Goal: Task Accomplishment & Management: Manage account settings

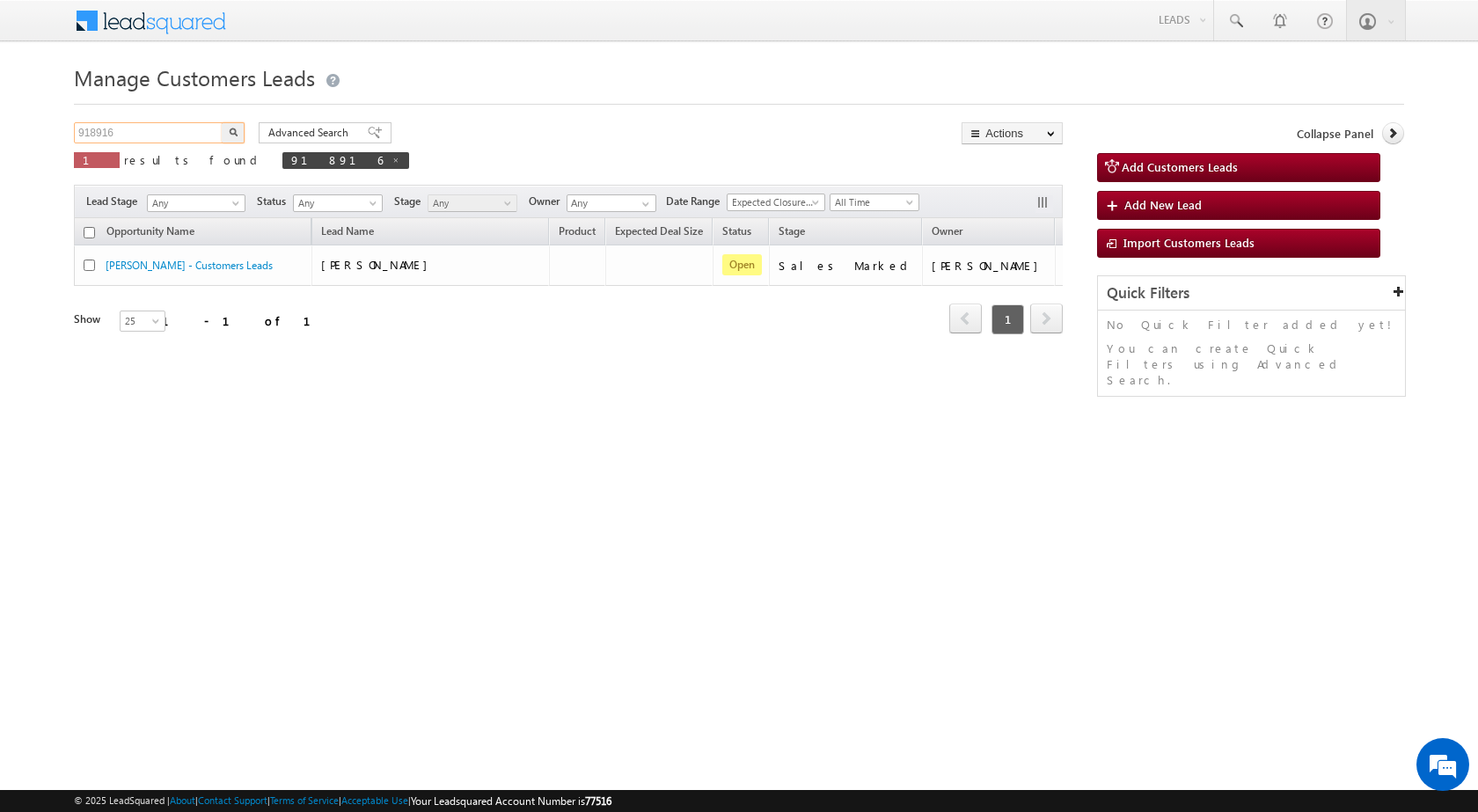
drag, startPoint x: 139, startPoint y: 129, endPoint x: 42, endPoint y: 128, distance: 97.0
click at [42, 128] on body "Menu [PERSON_NAME] sitar a8@ks erve." at bounding box center [739, 249] width 1478 height 498
paste input "62"
type input "918962"
click at [222, 122] on button "button" at bounding box center [233, 133] width 23 height 21
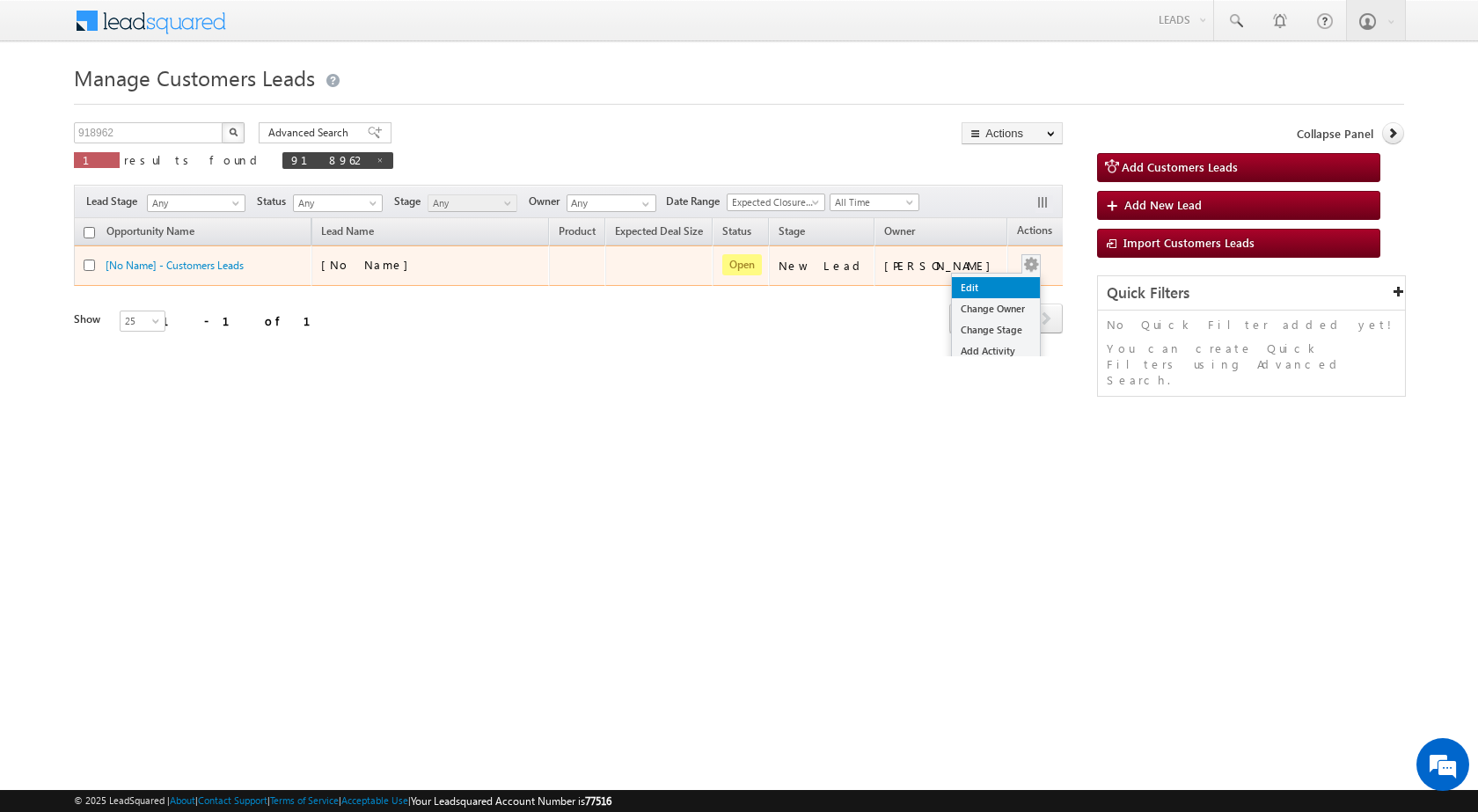
click at [989, 277] on link "Edit" at bounding box center [996, 288] width 88 height 21
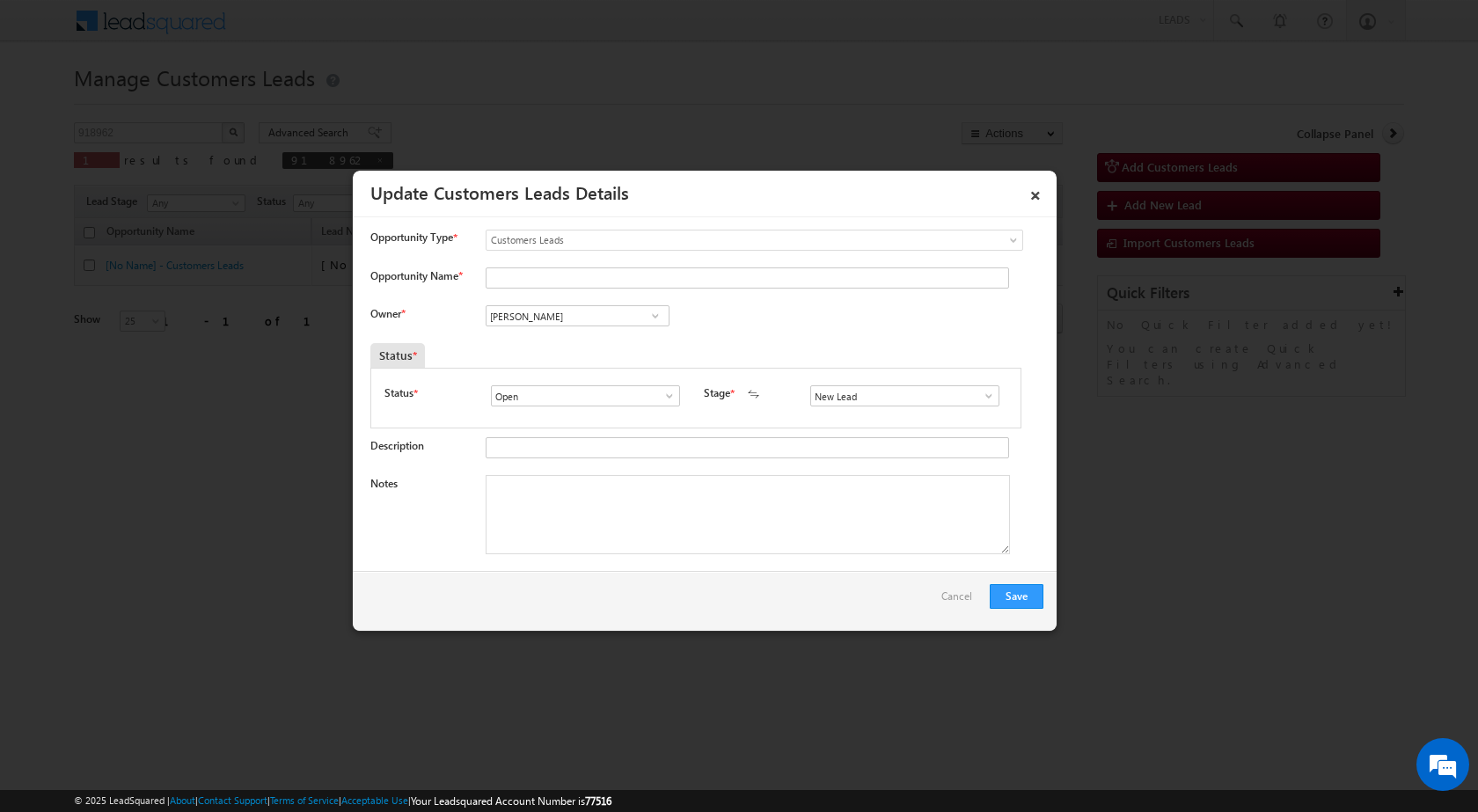
click at [980, 392] on span at bounding box center [989, 395] width 17 height 14
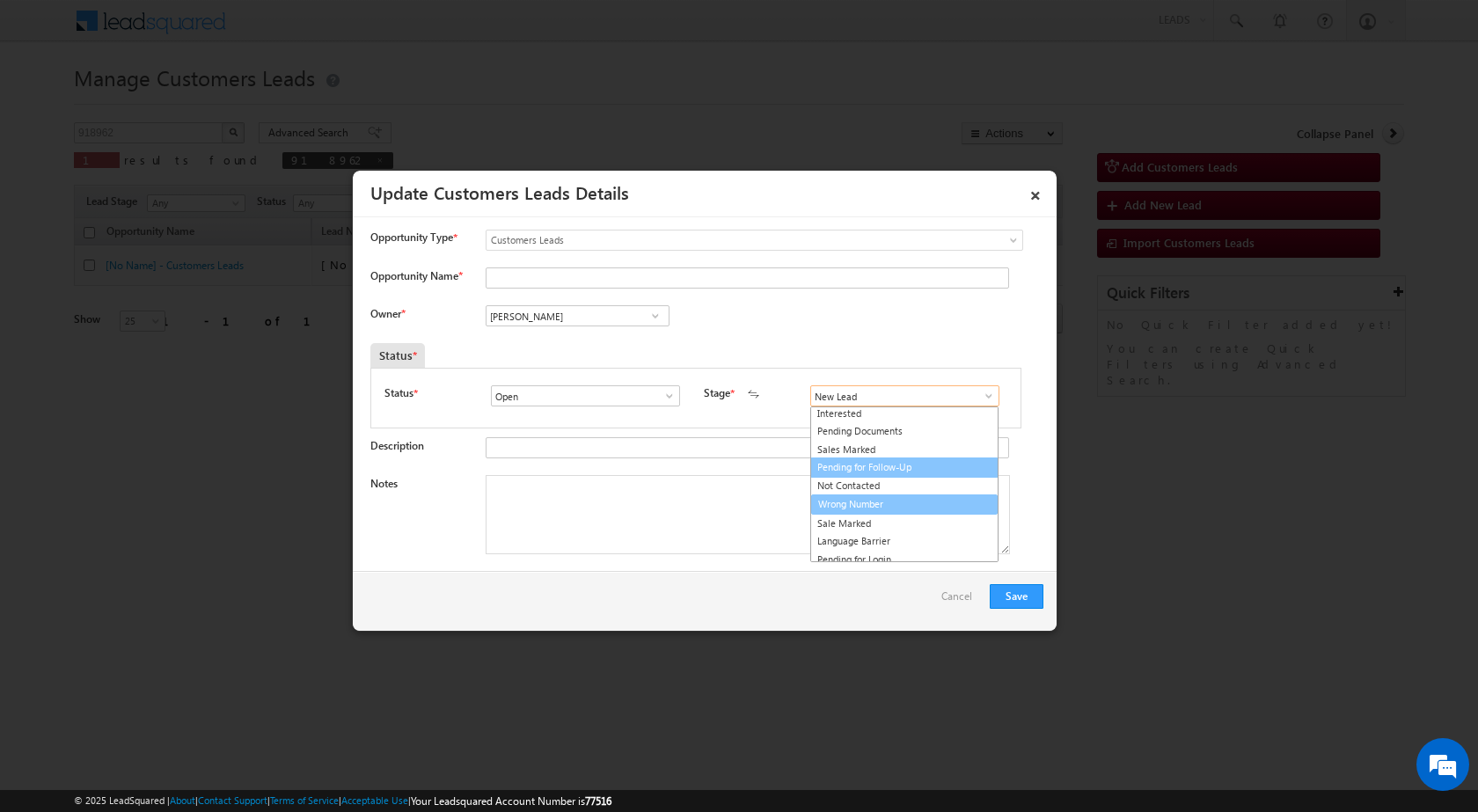
scroll to position [26, 0]
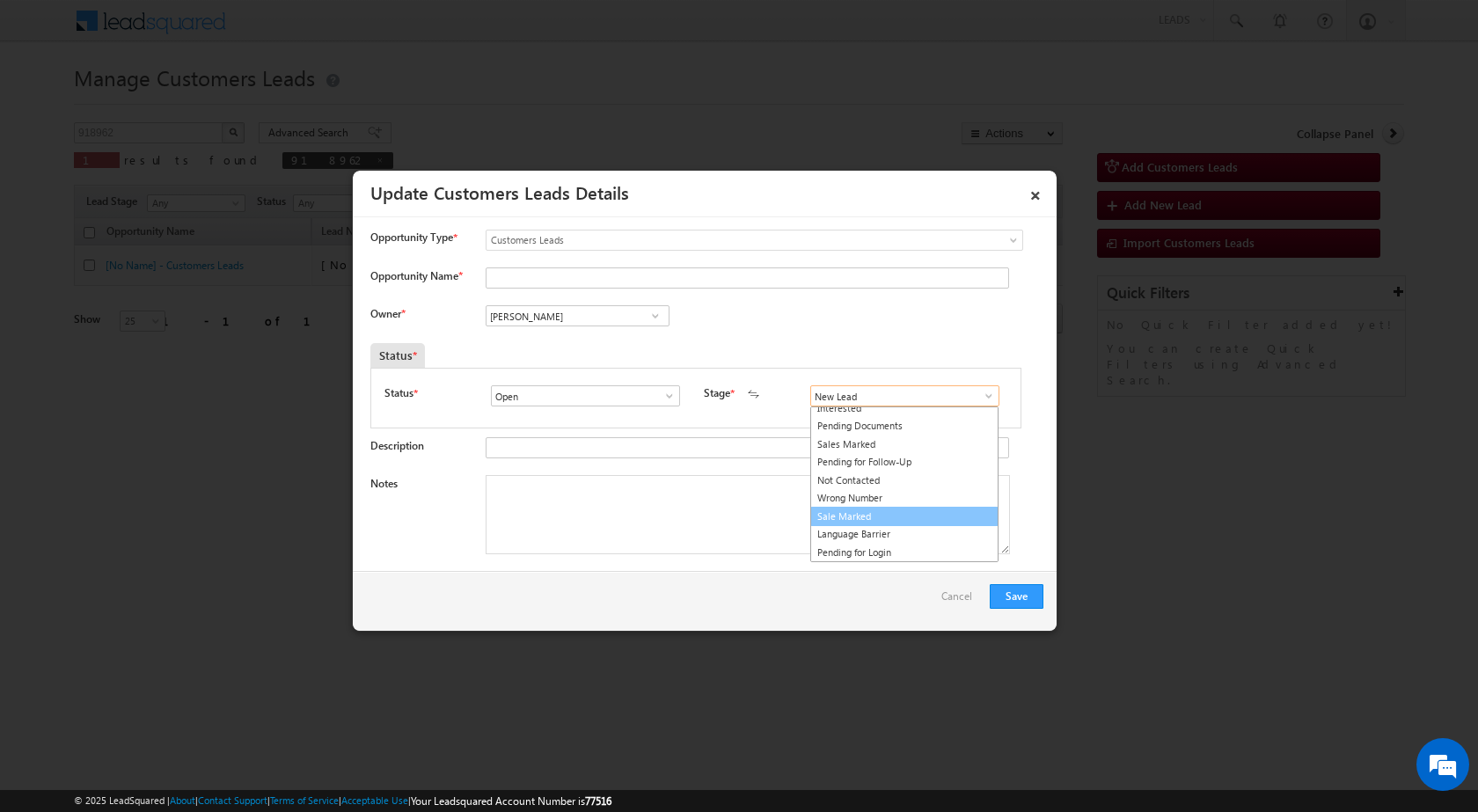
click at [863, 511] on link "Sale Marked" at bounding box center [905, 517] width 189 height 20
type input "Sale Marked"
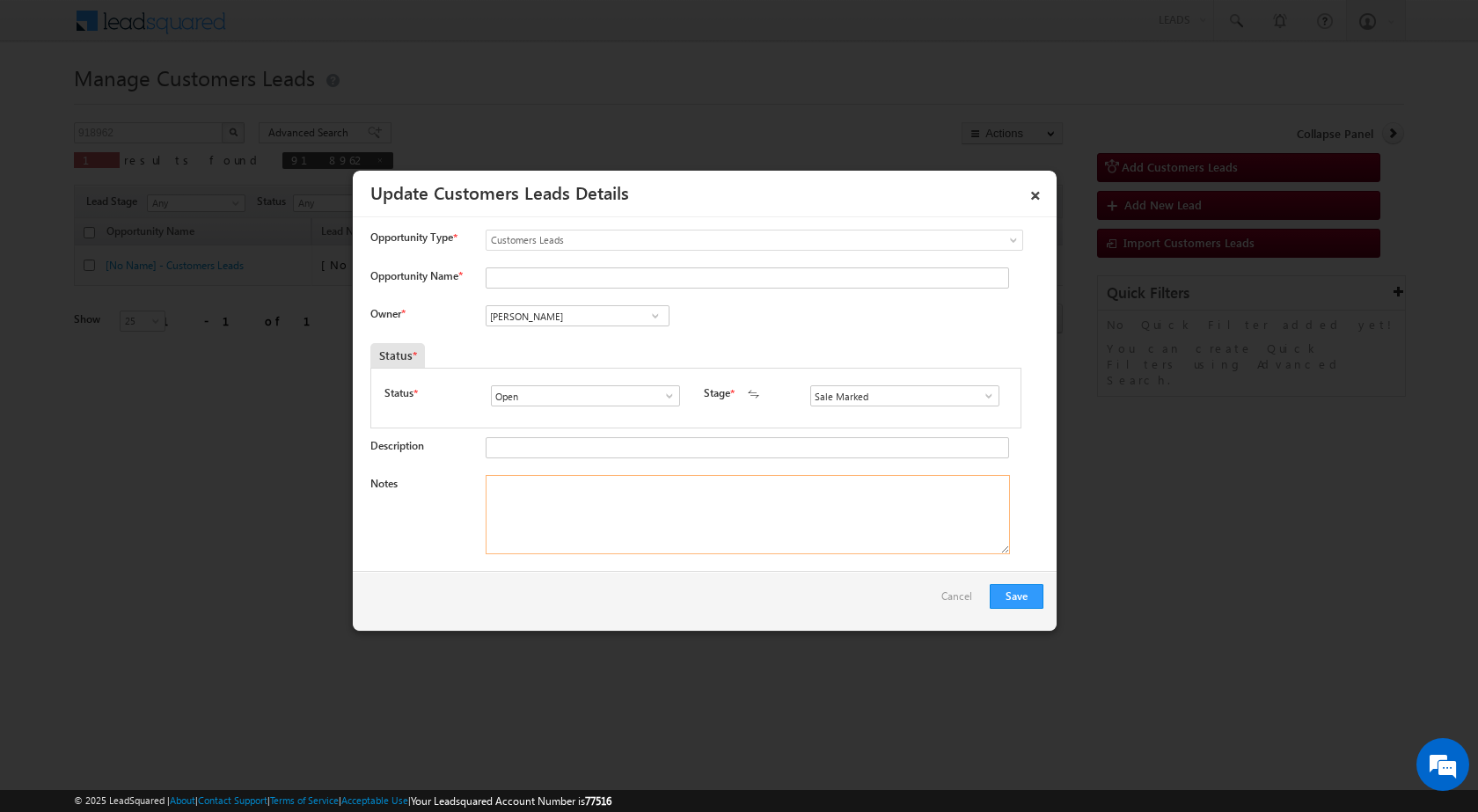
click at [605, 480] on textarea "Notes" at bounding box center [748, 514] width 525 height 79
paste textarea "918962 - WebsiteTollfree - [PERSON_NAME] - 9784073280 - TOP-UP 15 LAC - CHOMU -"
type textarea "918962 - WebsiteTollfree - [PERSON_NAME] - 9784073280 - TOP-UP 15 LAC - CHOMU -"
click at [773, 319] on div "Owner * Vikas Halwai Vikas Halwai Vikas Halwai" at bounding box center [706, 320] width 673 height 29
drag, startPoint x: 602, startPoint y: 488, endPoint x: 706, endPoint y: 491, distance: 104.0
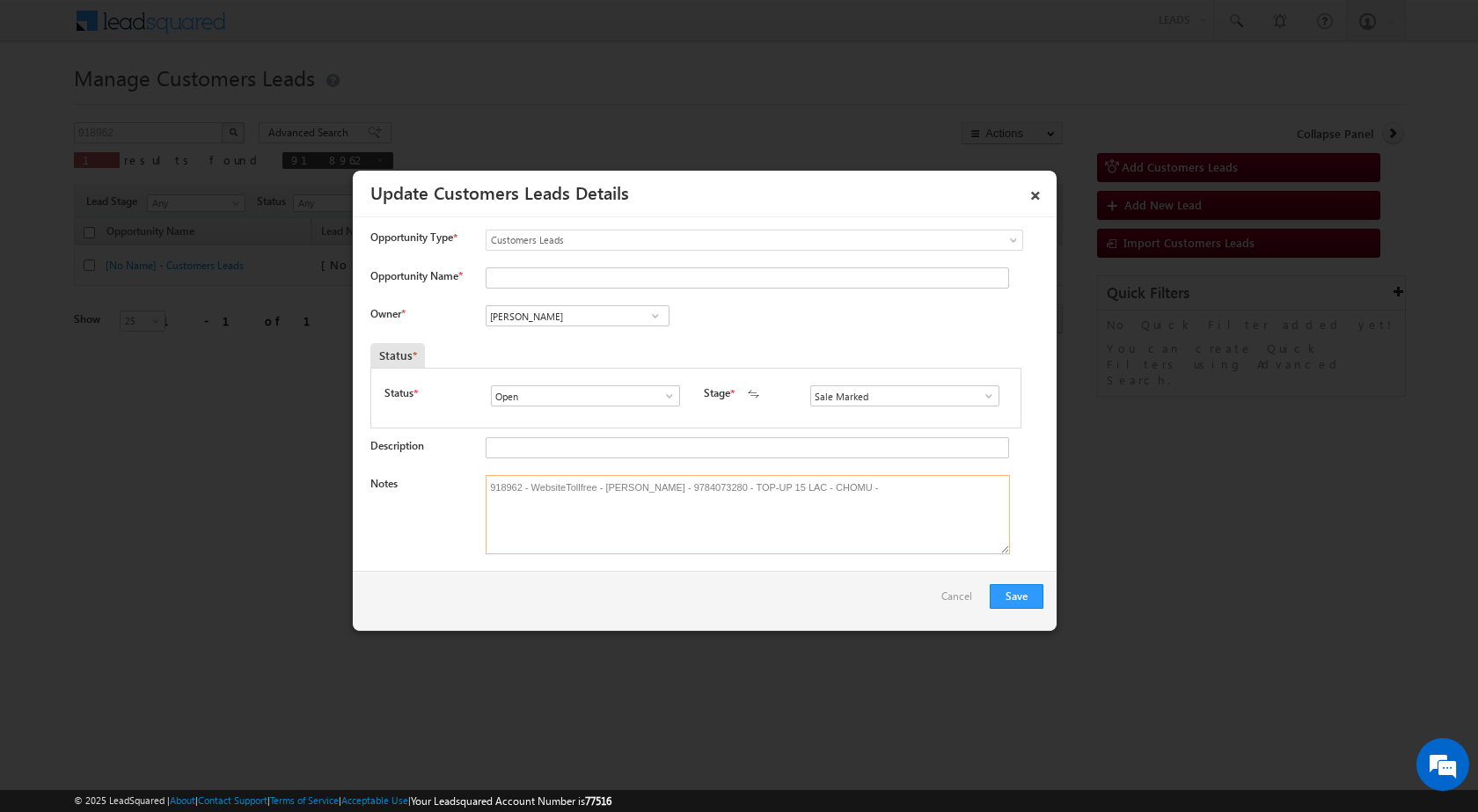
click at [706, 491] on textarea "918962 - WebsiteTollfree - [PERSON_NAME] - 9784073280 - TOP-UP 15 LAC - CHOMU -" at bounding box center [748, 514] width 525 height 79
click at [552, 283] on input "Opportunity Name *" at bounding box center [747, 278] width 524 height 21
paste input "[PERSON_NAME]"
type input "[PERSON_NAME]"
click at [842, 309] on div "Owner * Vikas Halwai Vikas Halwai Vikas Halwai" at bounding box center [706, 320] width 673 height 29
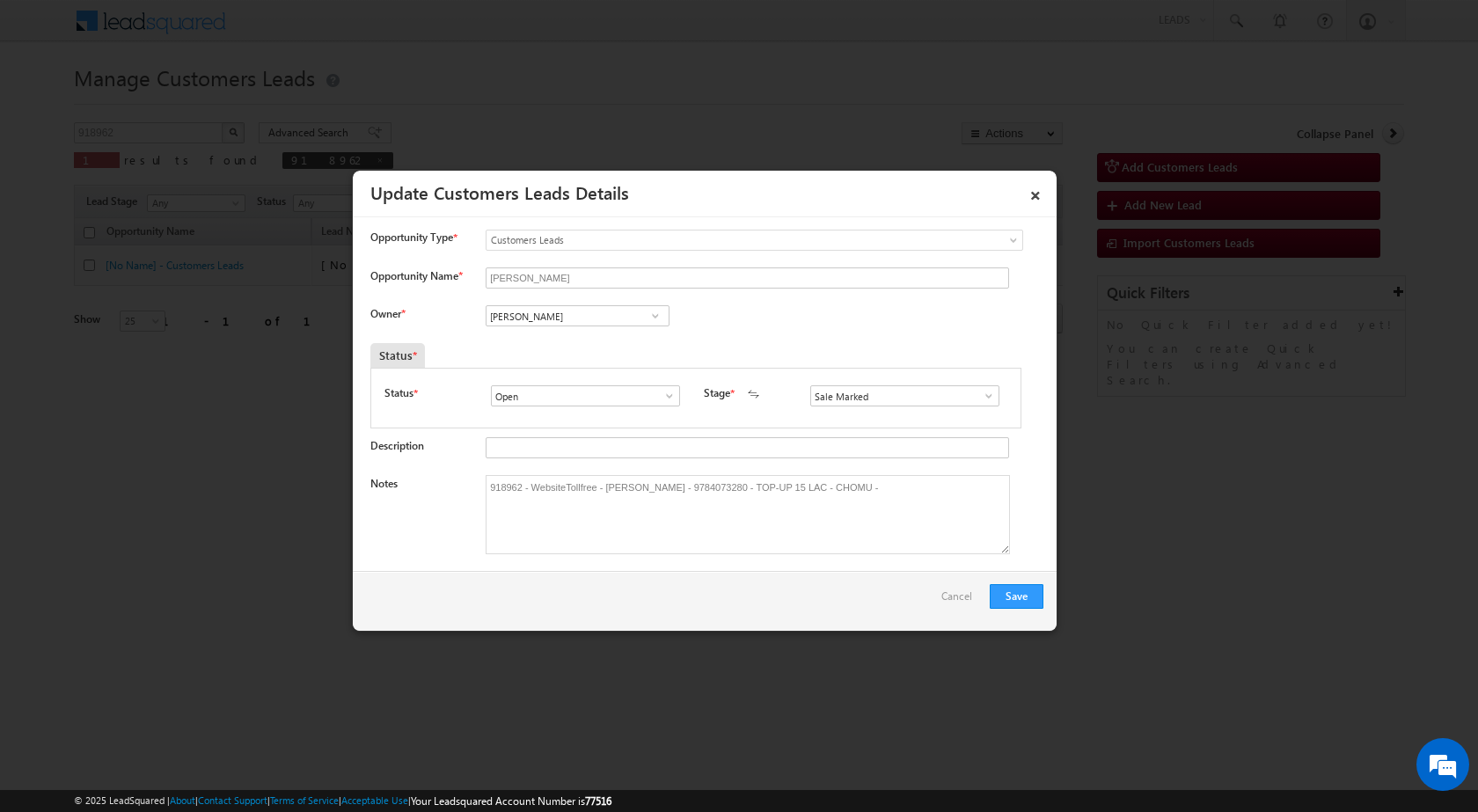
click at [656, 315] on span at bounding box center [656, 316] width 17 height 14
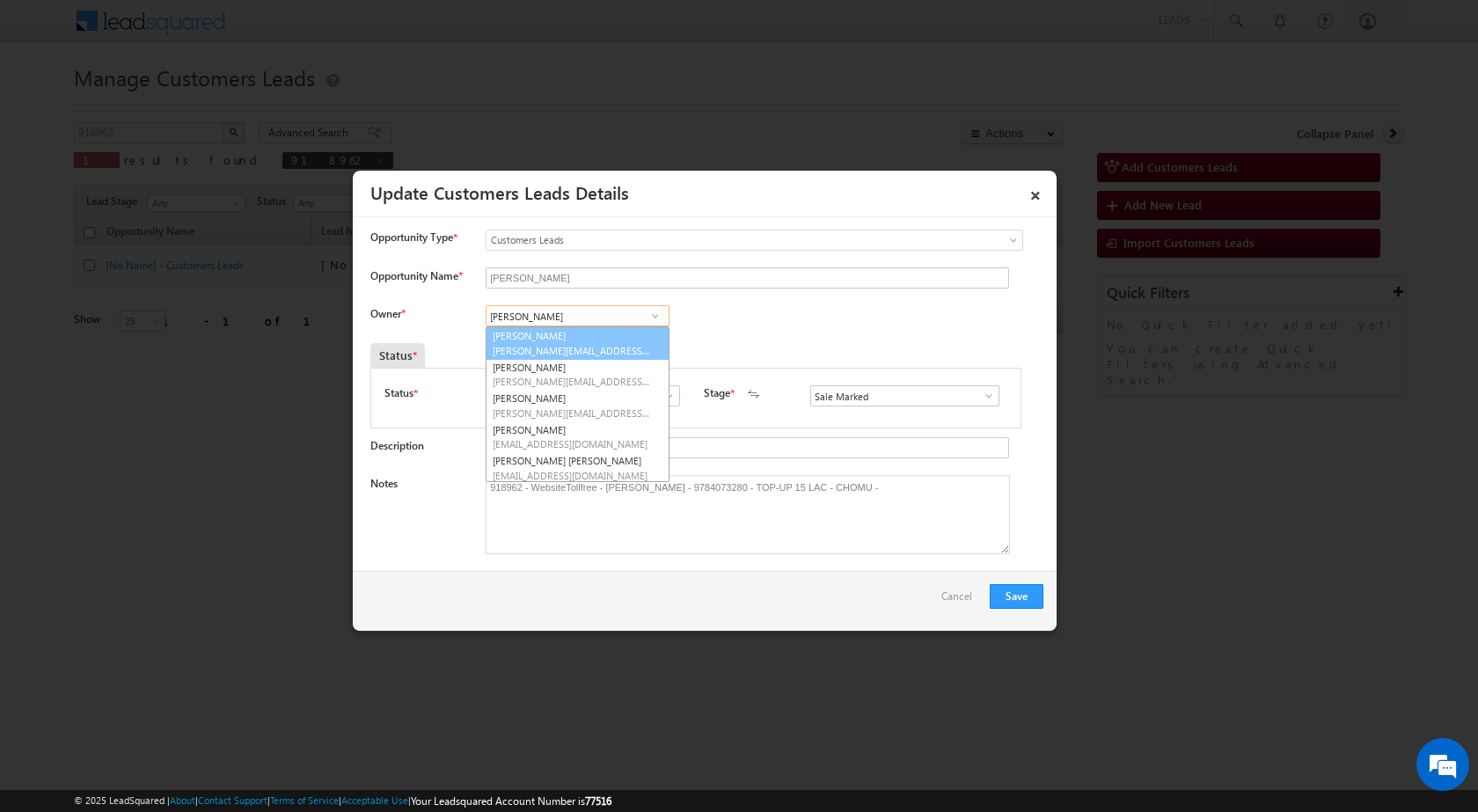
paste input "[PERSON_NAME][EMAIL_ADDRESS][DOMAIN_NAME]"
click at [614, 337] on link "[PERSON_NAME] Choudhary [EMAIL_ADDRESS][DOMAIN_NAME]" at bounding box center [577, 344] width 182 height 33
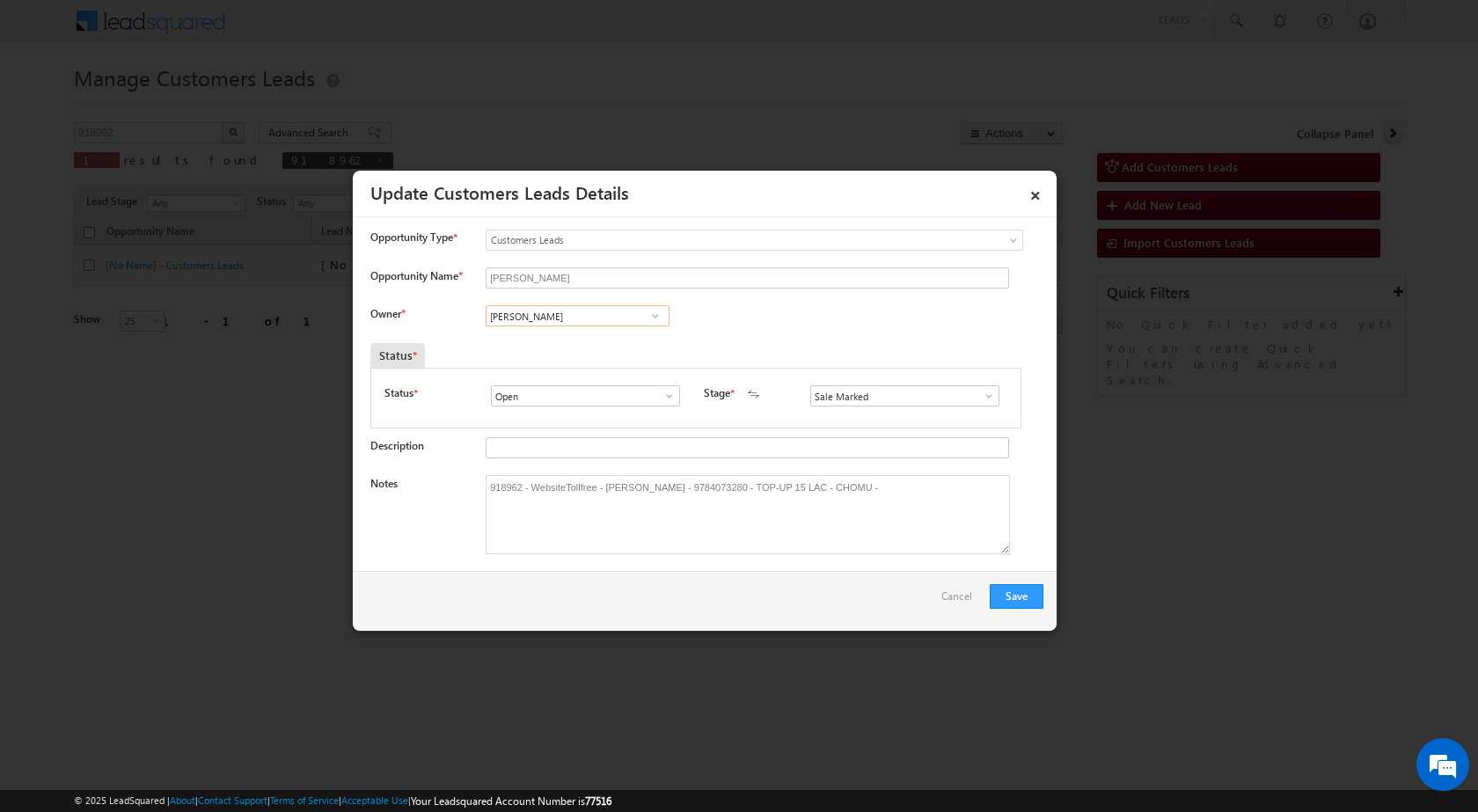
type input "[PERSON_NAME]"
click at [776, 311] on div "Owner * [PERSON_NAME] [PERSON_NAME] [PERSON_NAME] [PERSON_NAME] [PERSON_NAME] […" at bounding box center [706, 320] width 673 height 29
click at [692, 592] on div "Save Cancel" at bounding box center [705, 601] width 704 height 60
click at [1013, 599] on button "Save" at bounding box center [1016, 595] width 53 height 24
